Goal: Information Seeking & Learning: Learn about a topic

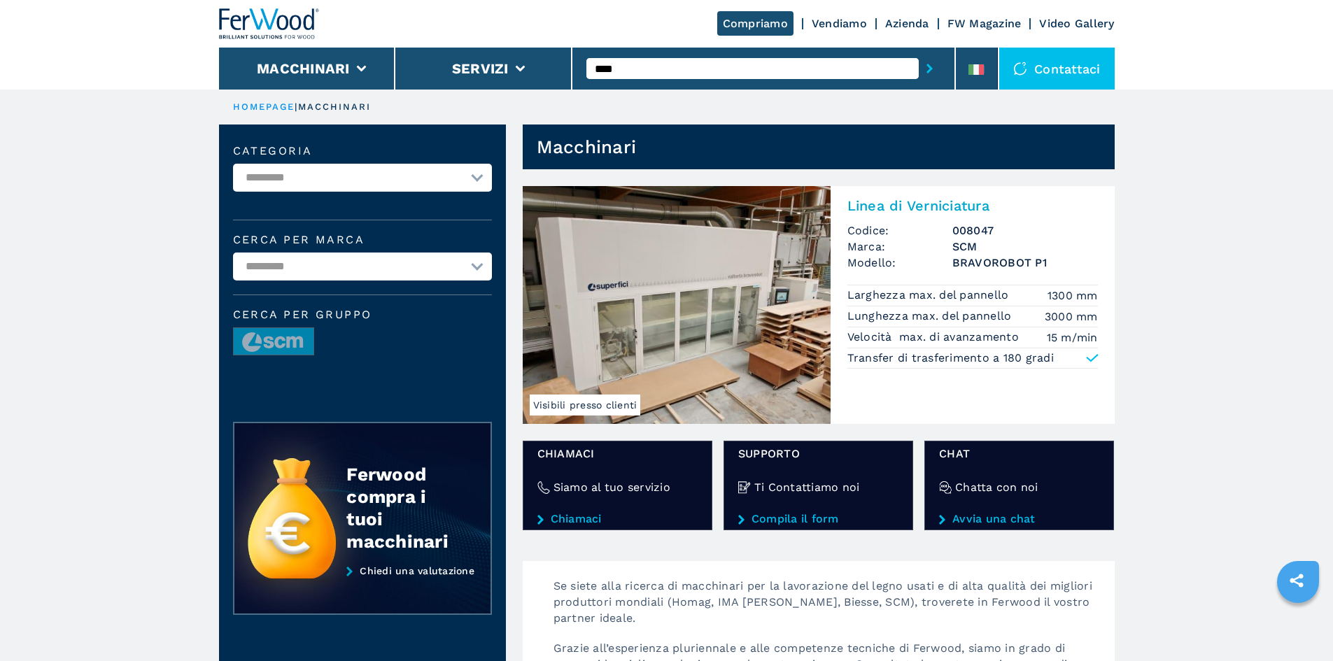
click at [891, 222] on div "Linea di Verniciatura Codice: 008047 Marca: SCM Modello: BRAVOROBOT P1 Larghezz…" at bounding box center [973, 281] width 284 height 191
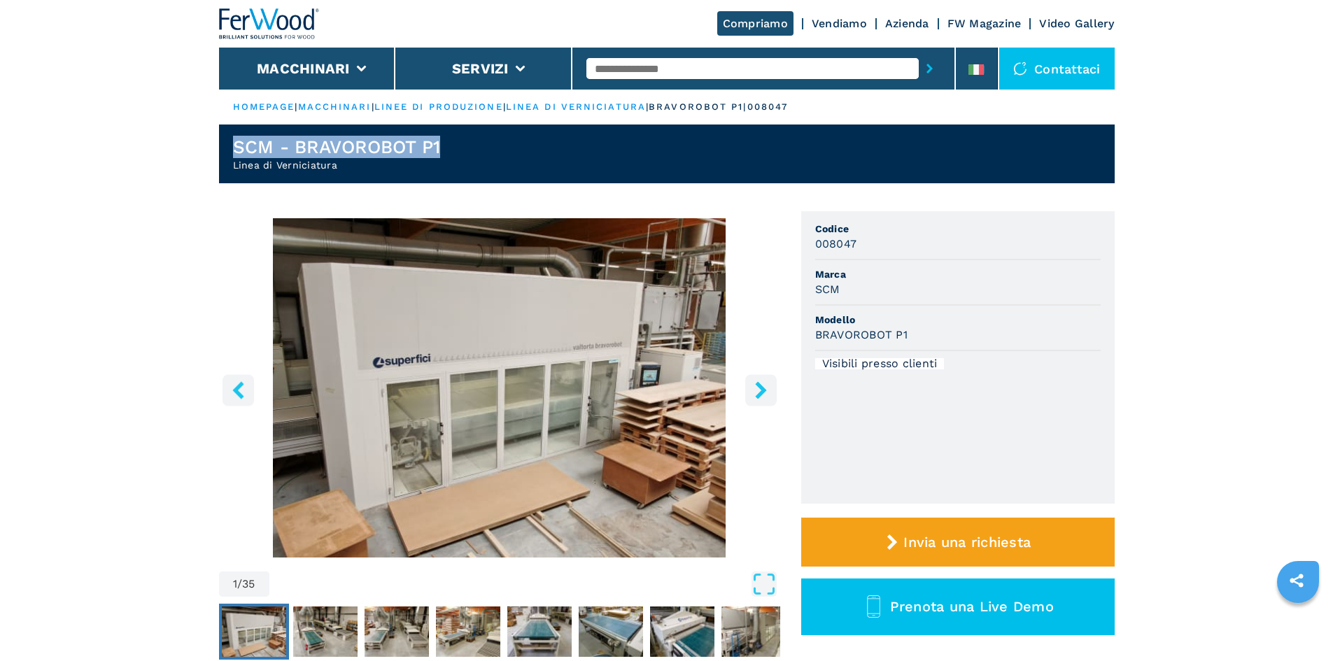
drag, startPoint x: 441, startPoint y: 143, endPoint x: 232, endPoint y: 149, distance: 210.0
click at [232, 149] on header "SCM - BRAVOROBOT P1 Linea di Verniciatura" at bounding box center [667, 154] width 896 height 59
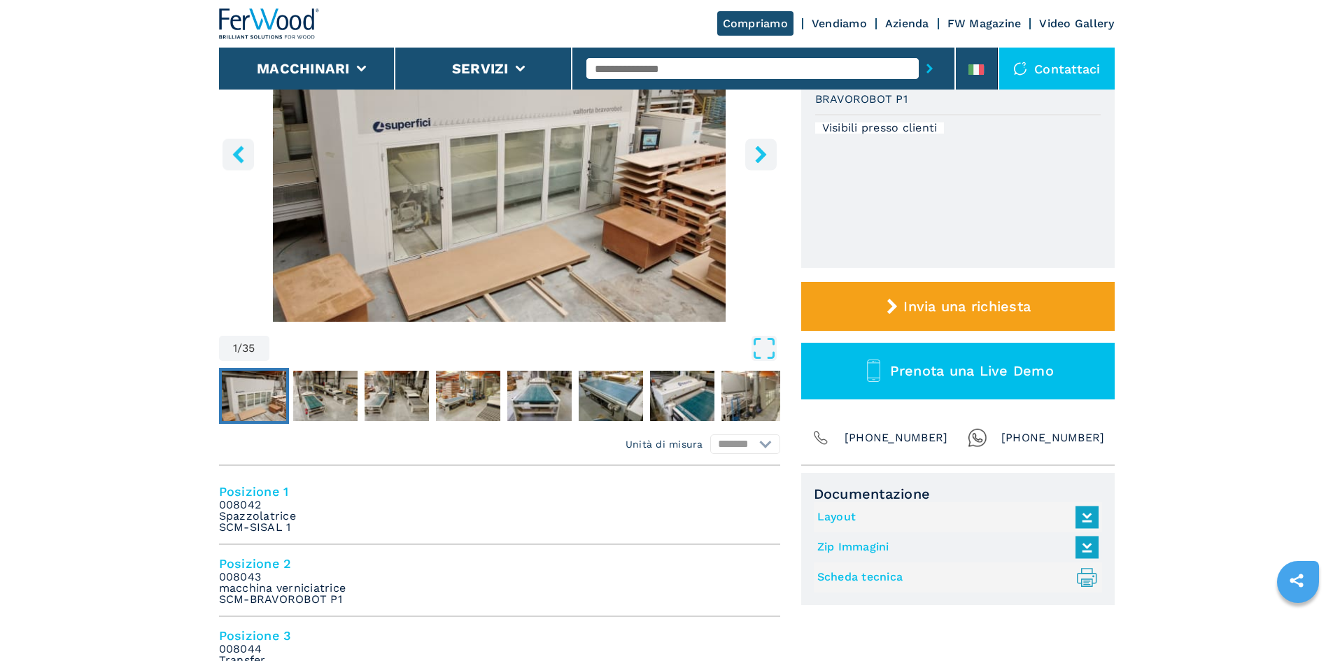
scroll to position [210, 0]
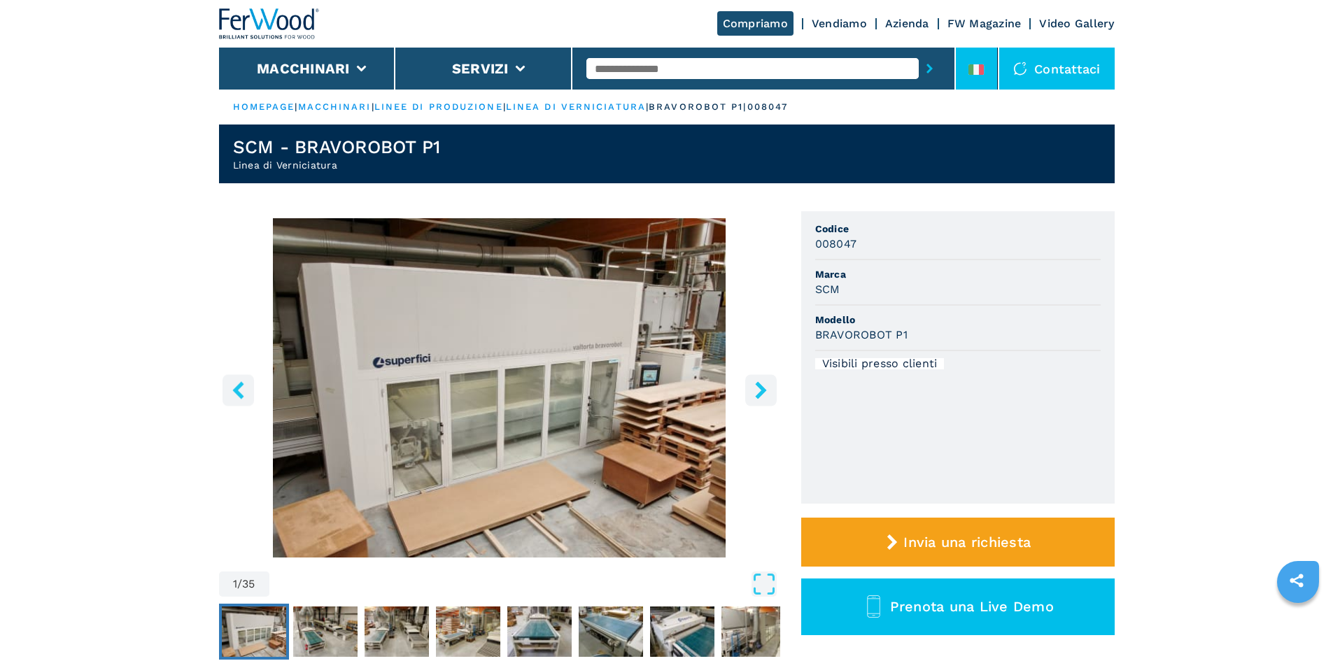
click at [990, 52] on li at bounding box center [977, 69] width 42 height 42
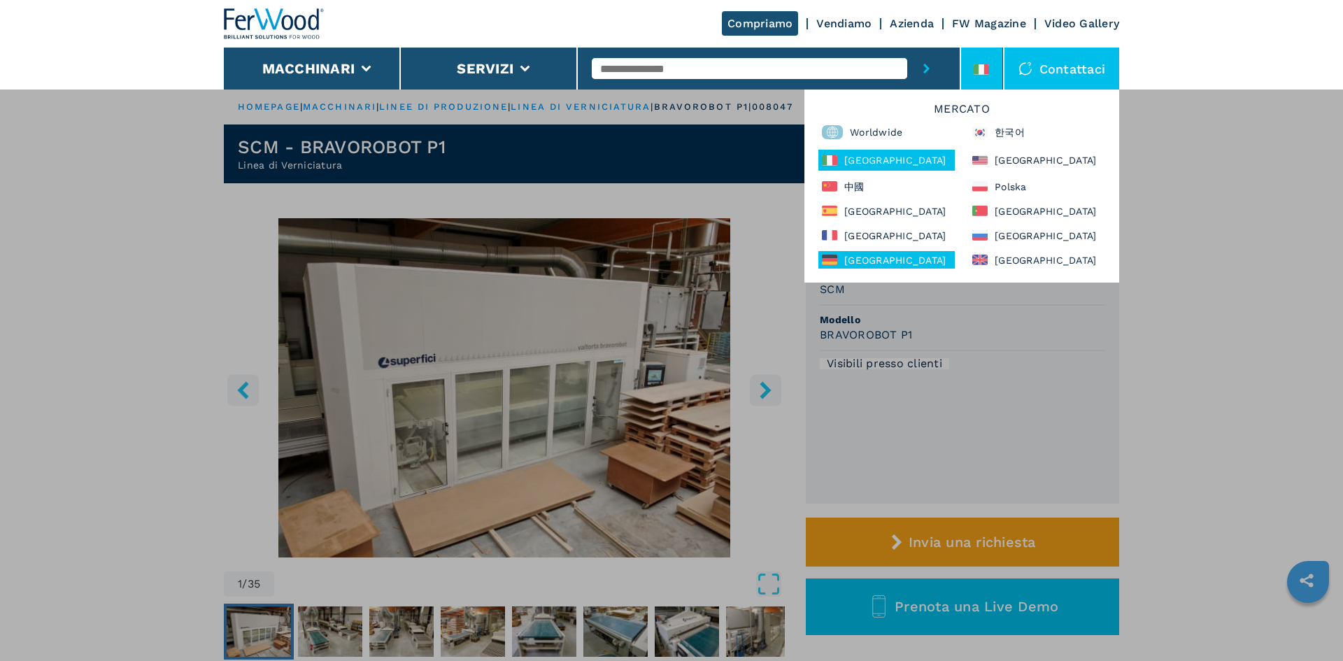
click at [868, 262] on div "Deutschland" at bounding box center [887, 259] width 136 height 17
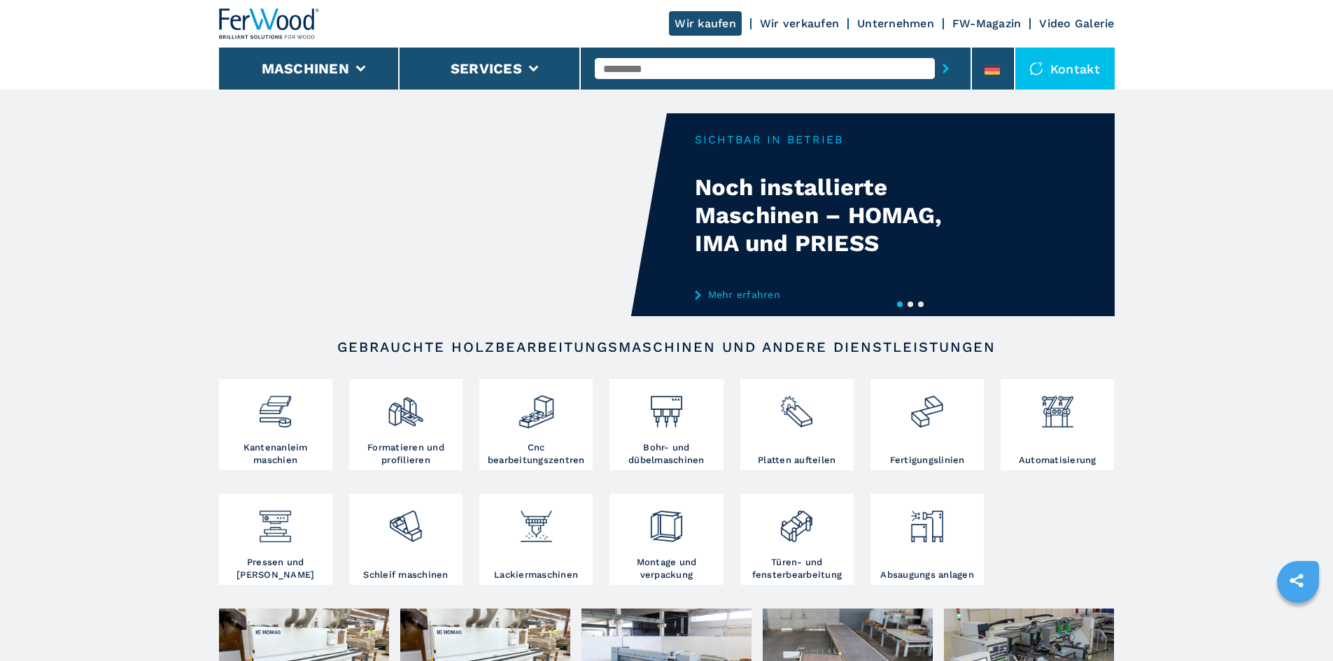
click at [678, 58] on input "text" at bounding box center [765, 68] width 340 height 21
type input "****"
click at [935, 52] on button "submit-button" at bounding box center [946, 68] width 22 height 32
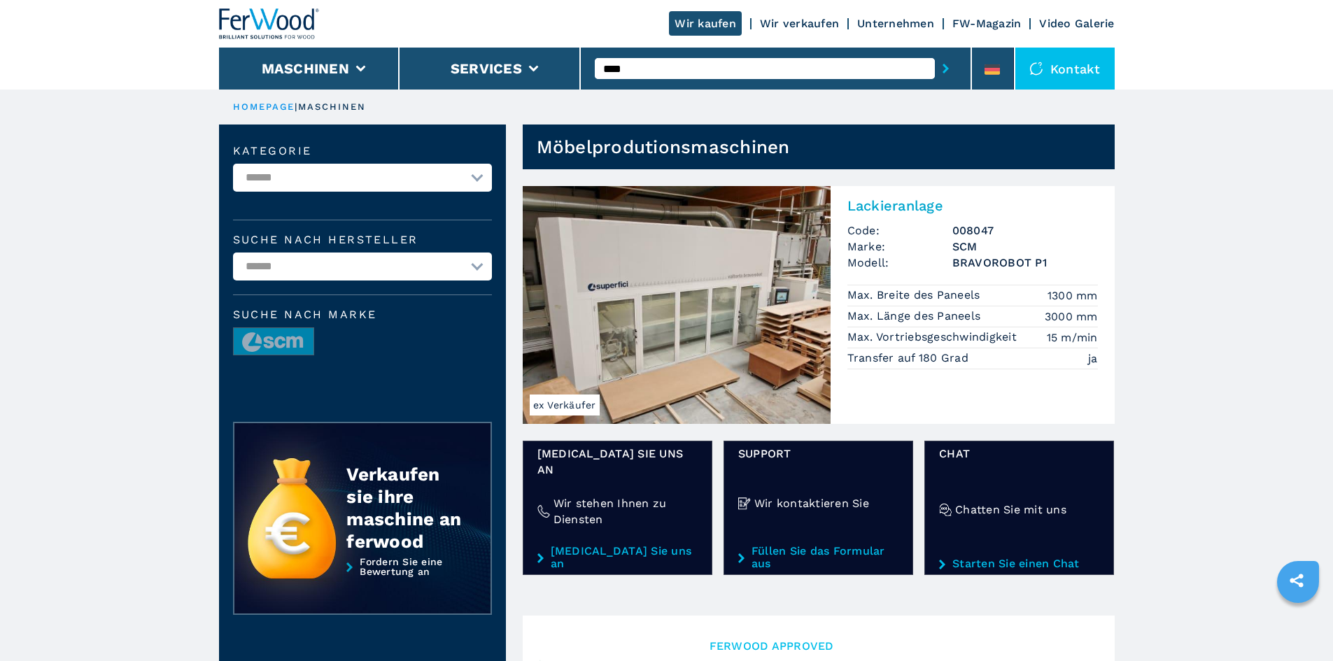
click at [892, 206] on h2 "Lackieranlage" at bounding box center [972, 205] width 250 height 17
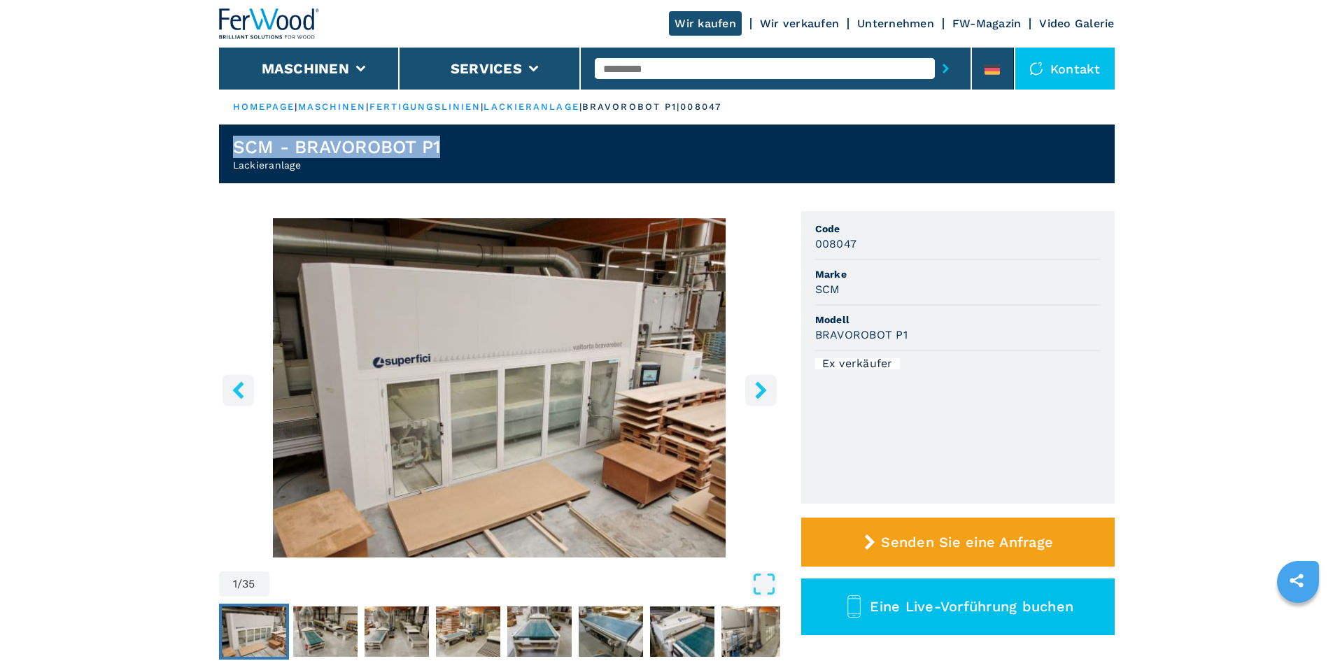
drag, startPoint x: 458, startPoint y: 146, endPoint x: 230, endPoint y: 146, distance: 227.4
click at [230, 146] on header "SCM - BRAVOROBOT P1 Lackieranlage" at bounding box center [667, 154] width 896 height 59
copy h1 "SCM - BRAVOROBOT P1"
drag, startPoint x: 309, startPoint y: 166, endPoint x: 226, endPoint y: 167, distance: 83.3
click at [226, 167] on header "SCM - BRAVOROBOT P1 Lackieranlage" at bounding box center [667, 154] width 896 height 59
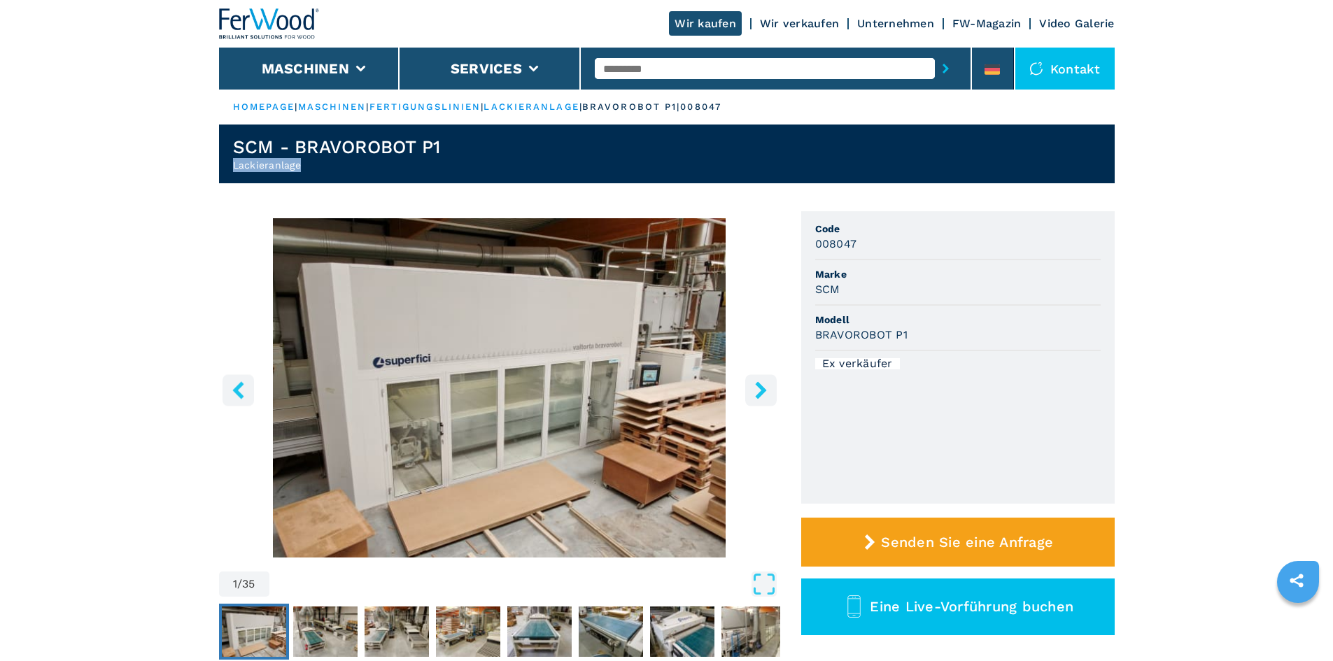
copy h2 "Lackieranlage"
click at [764, 390] on icon "right-button" at bounding box center [760, 389] width 11 height 17
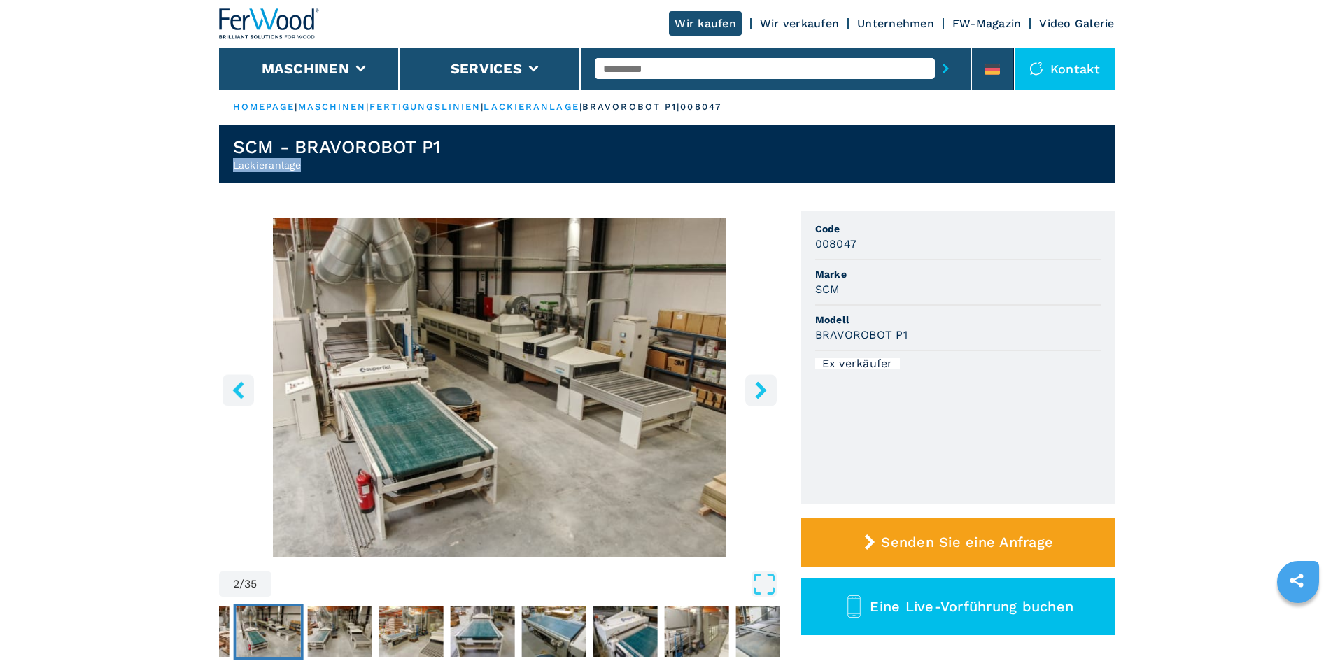
click at [764, 390] on icon "right-button" at bounding box center [760, 389] width 11 height 17
click at [243, 388] on icon "left-button" at bounding box center [237, 389] width 17 height 17
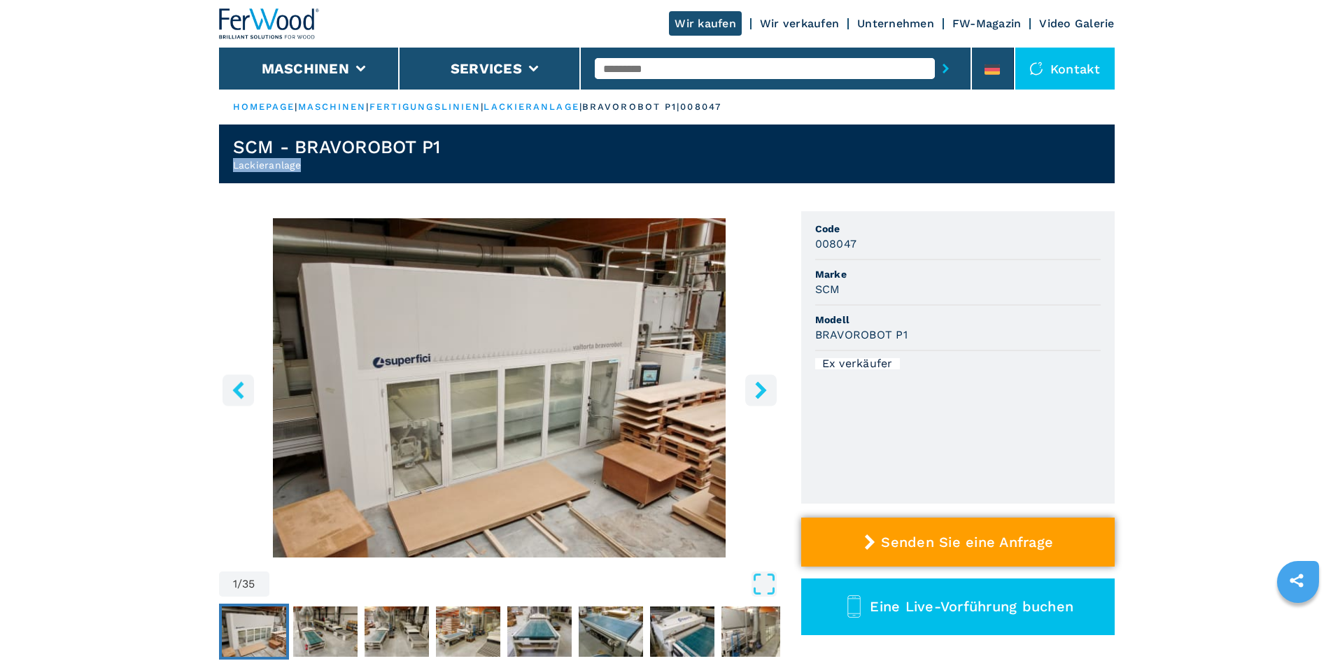
click at [957, 536] on span "Senden Sie eine Anfrage" at bounding box center [967, 542] width 172 height 17
select select "**"
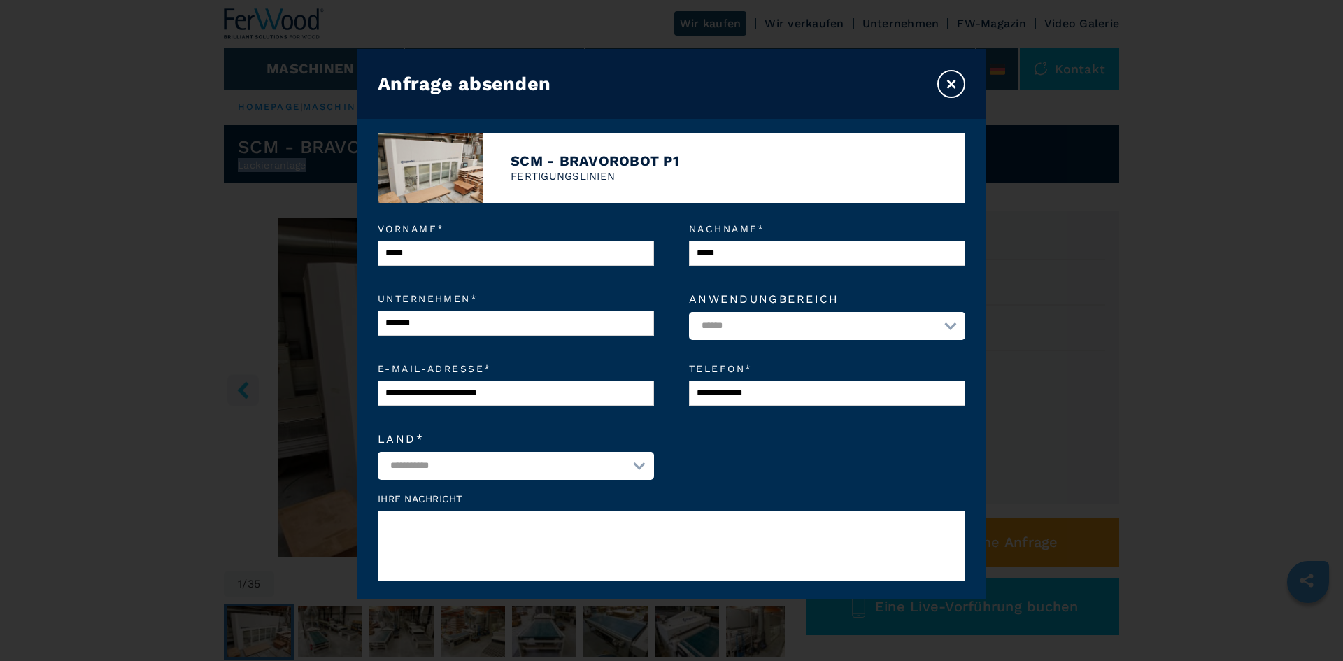
click at [952, 77] on button "×" at bounding box center [952, 84] width 28 height 28
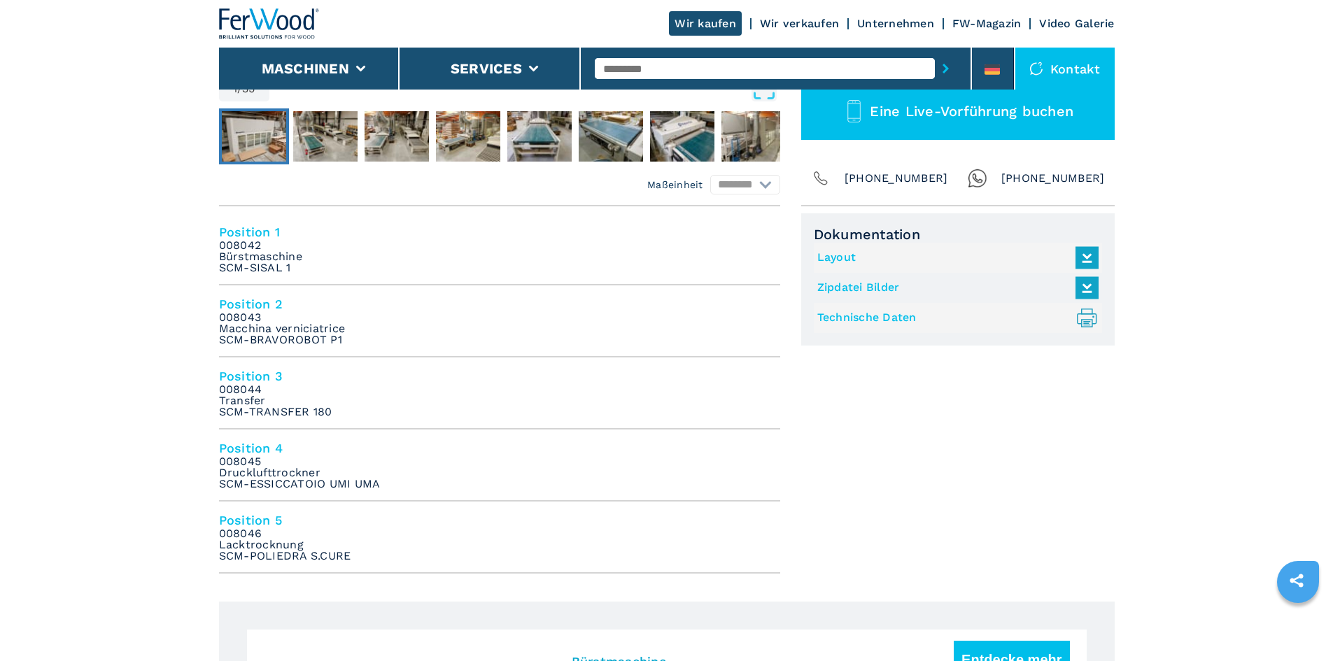
scroll to position [490, 0]
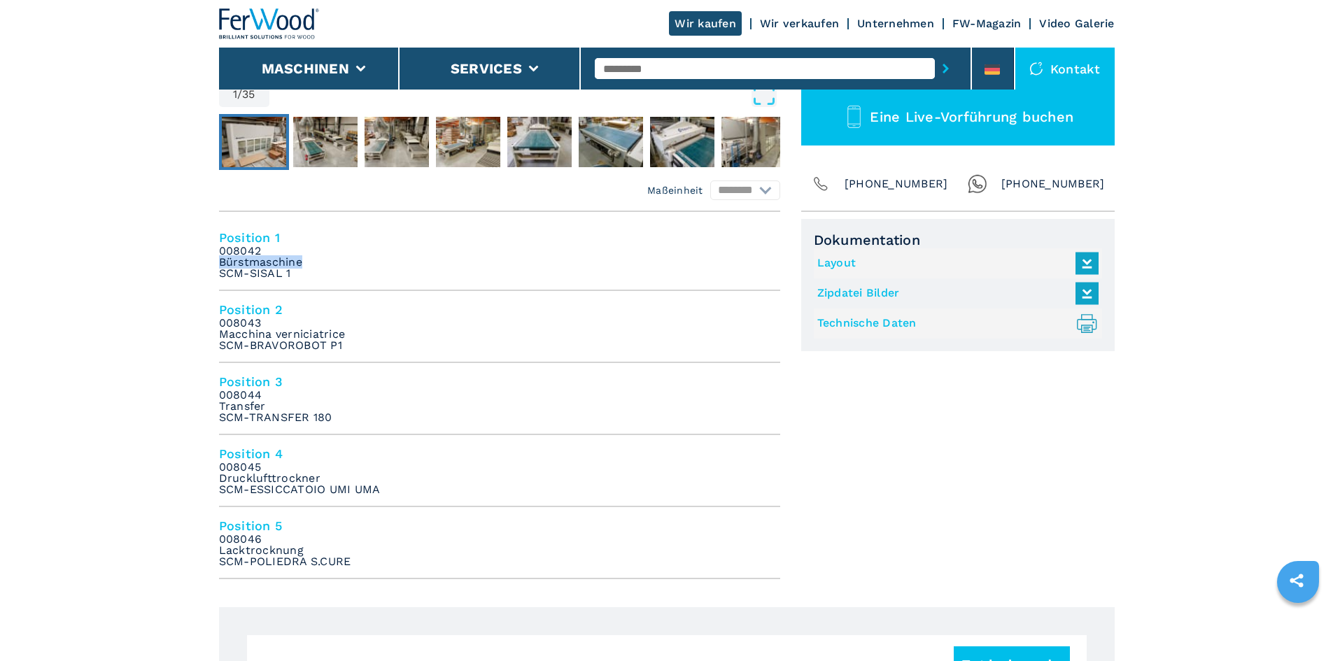
drag, startPoint x: 309, startPoint y: 264, endPoint x: 216, endPoint y: 261, distance: 93.8
click at [332, 280] on li "Position 1 008042 Bürstmaschine SCM-SISAL 1" at bounding box center [499, 255] width 561 height 72
drag, startPoint x: 217, startPoint y: 260, endPoint x: 297, endPoint y: 274, distance: 81.6
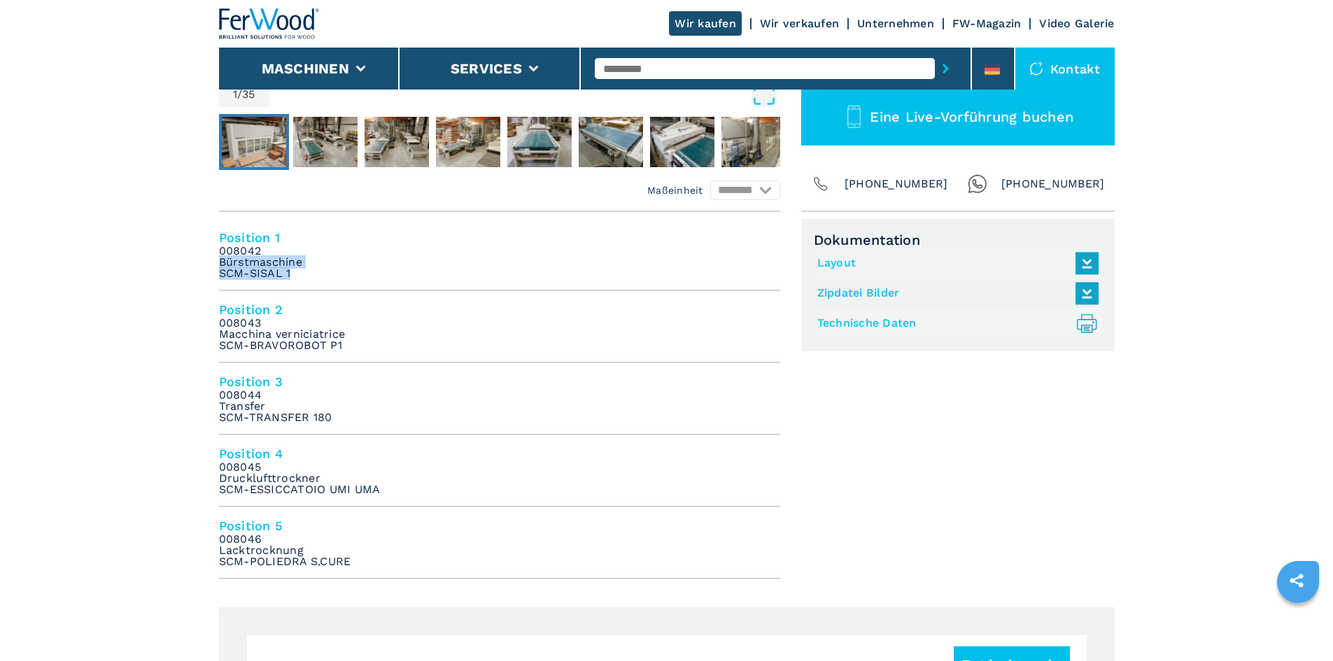
copy em "Bürstmaschine SCM-SISAL 1"
drag, startPoint x: 350, startPoint y: 327, endPoint x: 358, endPoint y: 339, distance: 14.8
click at [358, 339] on li "Position 2 008043 Macchina verniciatrice SCM-BRAVOROBOT P1" at bounding box center [499, 327] width 561 height 72
copy em "008043 Macchina verniciatrice"
drag, startPoint x: 345, startPoint y: 345, endPoint x: 216, endPoint y: 354, distance: 129.1
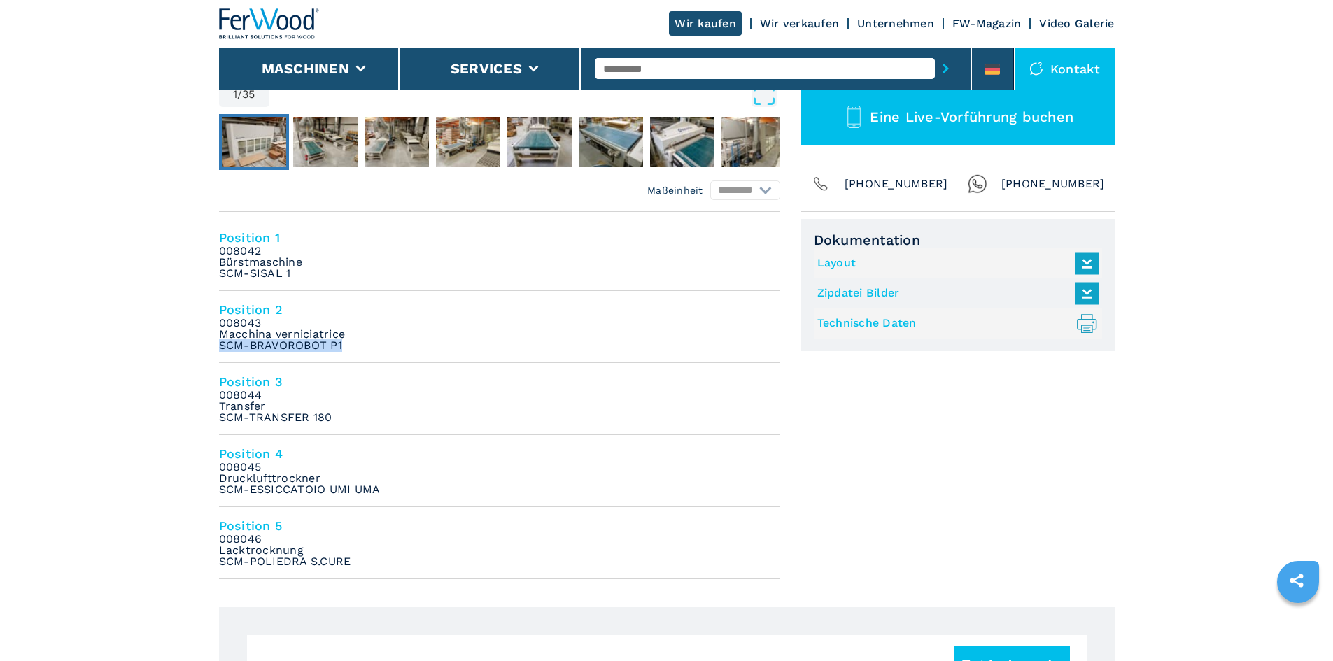
copy em "SCM-BRAVOROBOT P1"
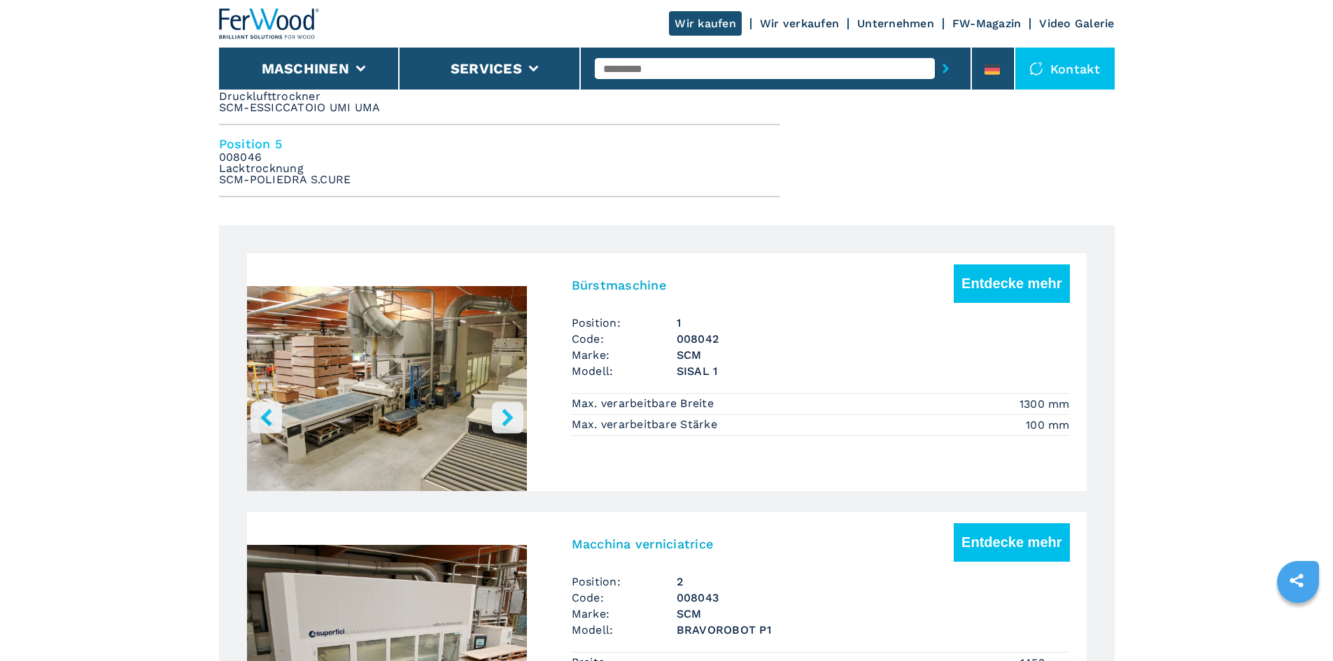
scroll to position [630, 0]
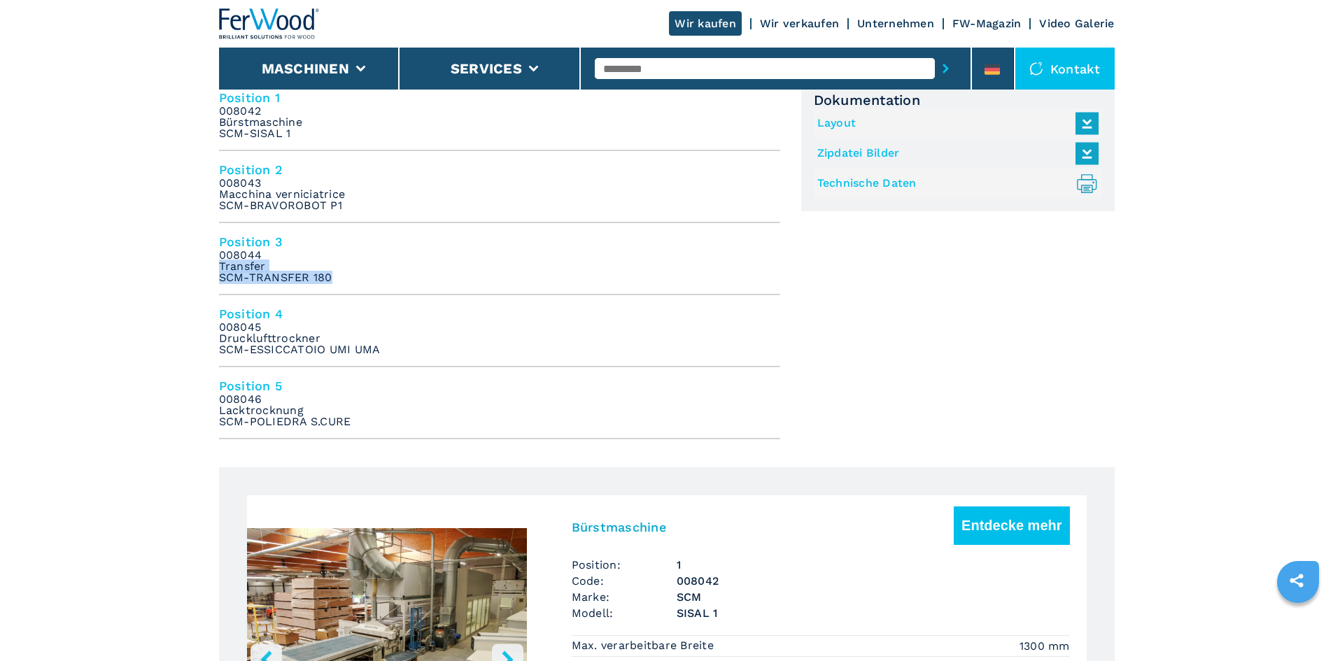
drag, startPoint x: 219, startPoint y: 266, endPoint x: 345, endPoint y: 283, distance: 127.1
click at [345, 283] on li "Position 3 008044 Transfer SCM-TRANSFER 180" at bounding box center [499, 259] width 561 height 72
copy em "Transfer SCM-TRANSFER 180"
drag, startPoint x: 220, startPoint y: 340, endPoint x: 388, endPoint y: 346, distance: 168.0
click at [388, 346] on li "Position 4 008045 Drucklufttrockner SCM-ESSICCATOIO UMI UMA" at bounding box center [499, 331] width 561 height 72
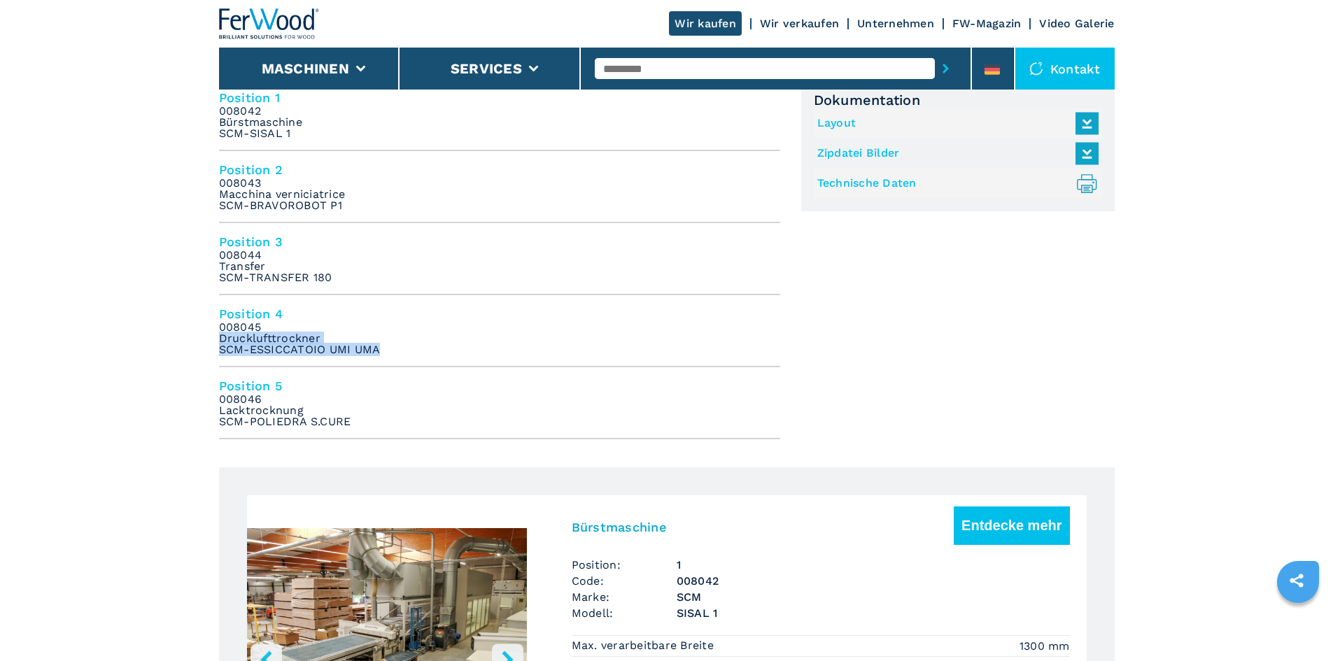
copy em "Drucklufttrockner SCM-ESSICCATOIO UMI UMA"
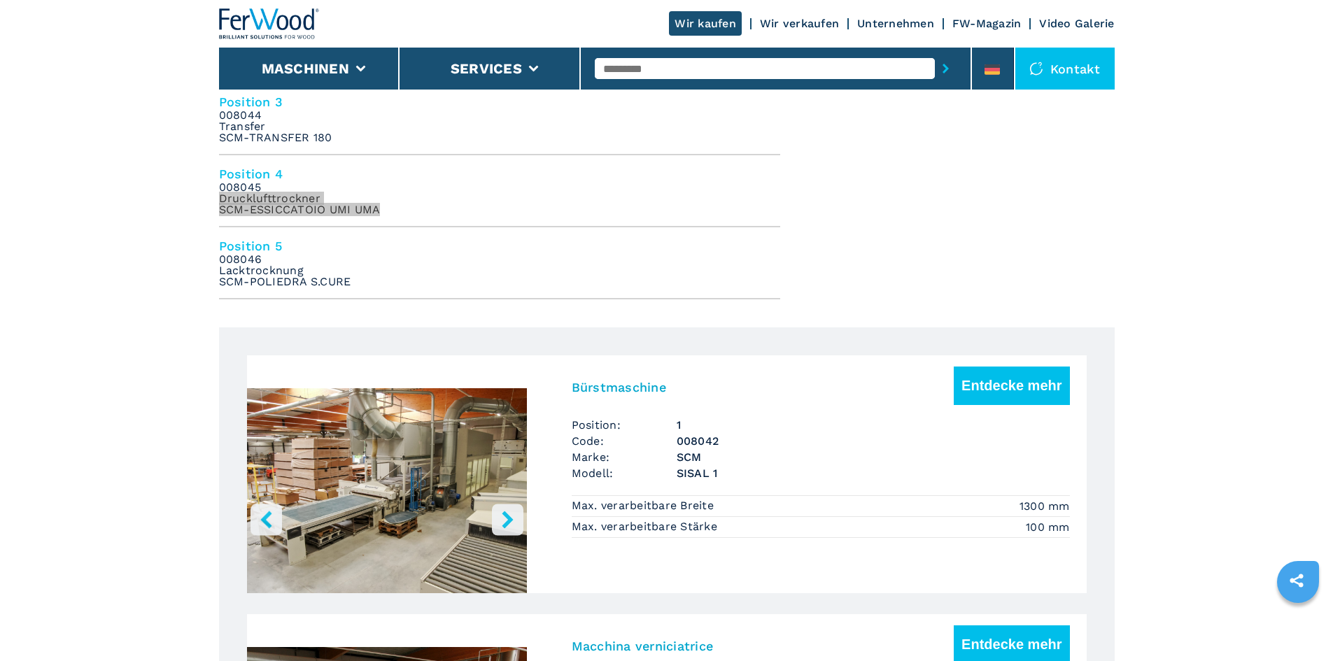
scroll to position [560, 0]
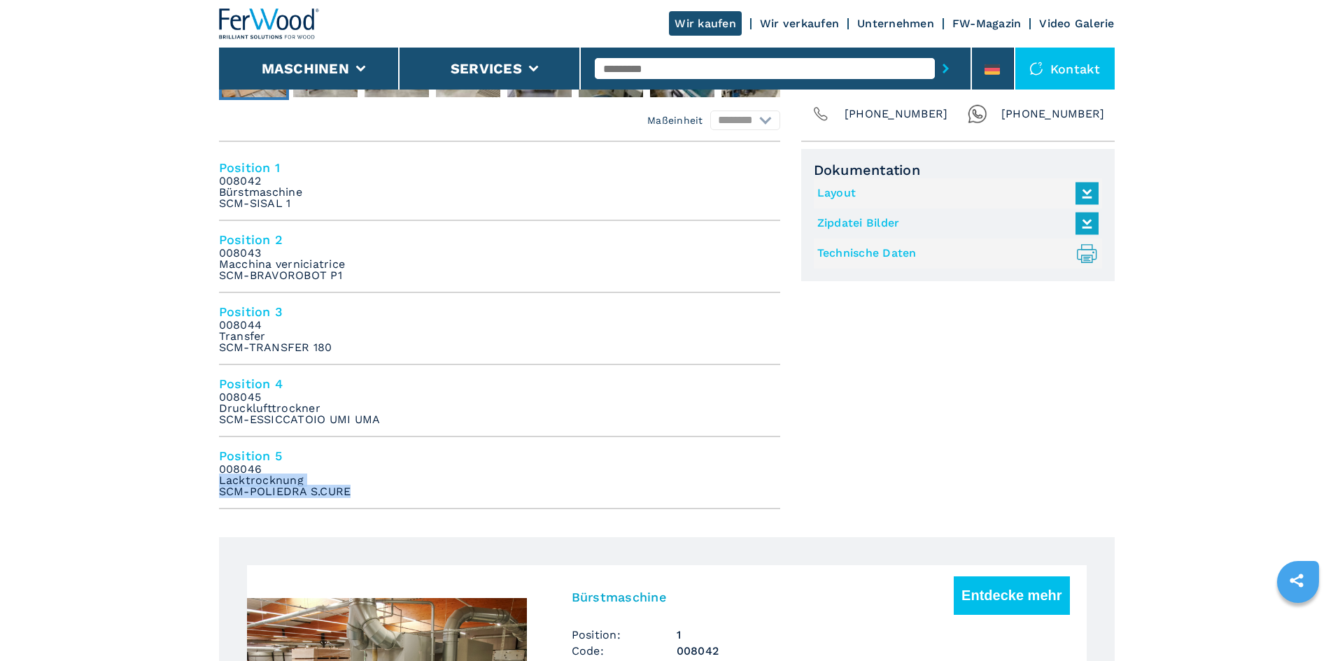
drag, startPoint x: 218, startPoint y: 483, endPoint x: 369, endPoint y: 495, distance: 151.0
click at [369, 495] on li "Position 5 008046 Lacktrocknung SCM-POLIEDRA S.CURE" at bounding box center [499, 473] width 561 height 72
copy em "Lacktrocknung SCM-POLIEDRA S.CURE"
